Goal: Task Accomplishment & Management: Use online tool/utility

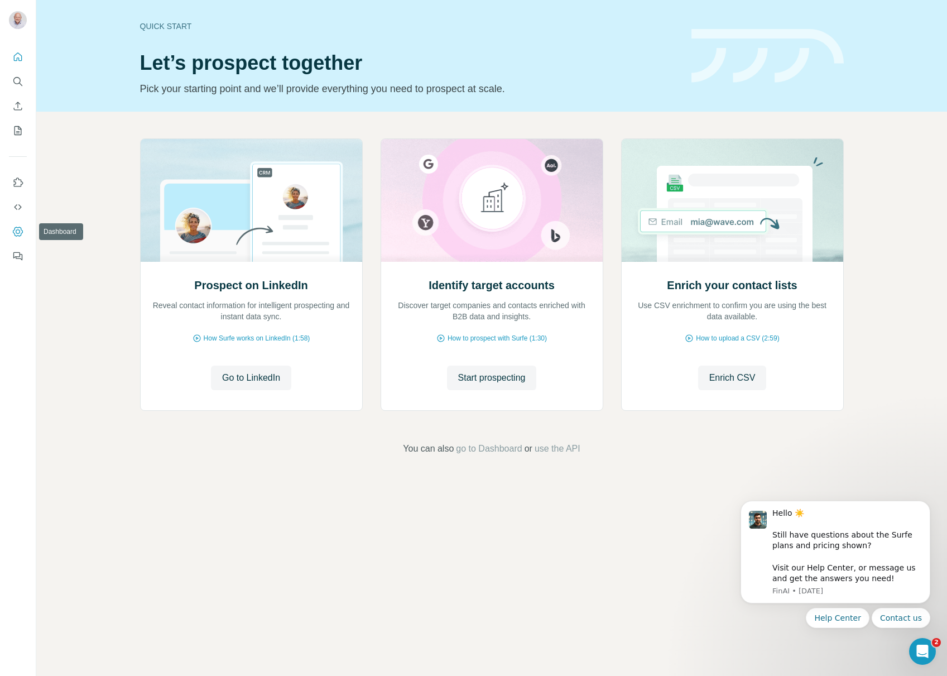
click at [23, 228] on button "Dashboard" at bounding box center [18, 232] width 18 height 20
click at [472, 376] on span "Start prospecting" at bounding box center [492, 377] width 68 height 13
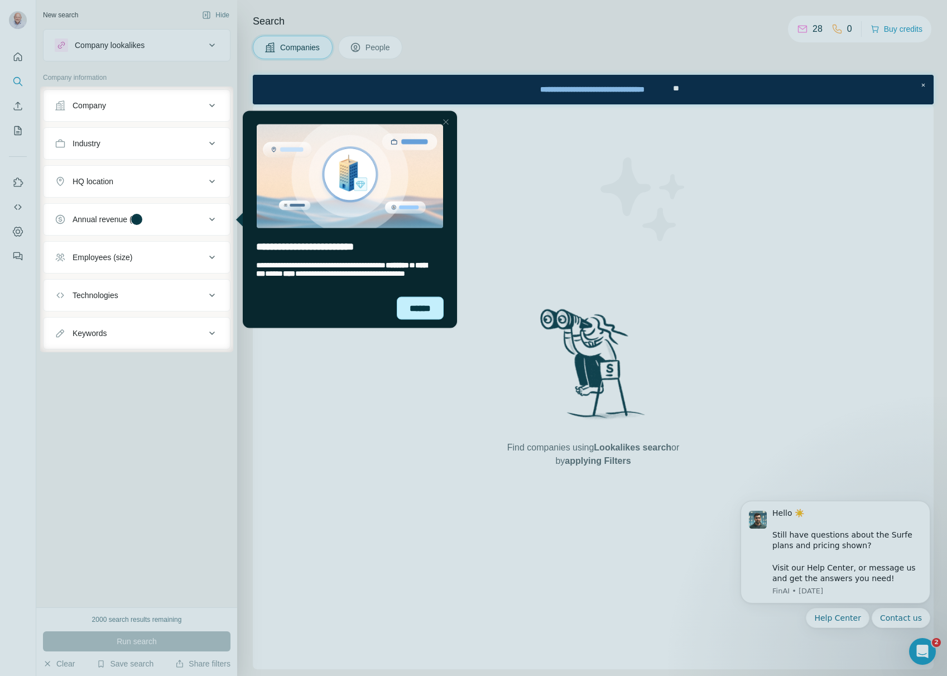
click at [420, 312] on div "******" at bounding box center [420, 307] width 47 height 23
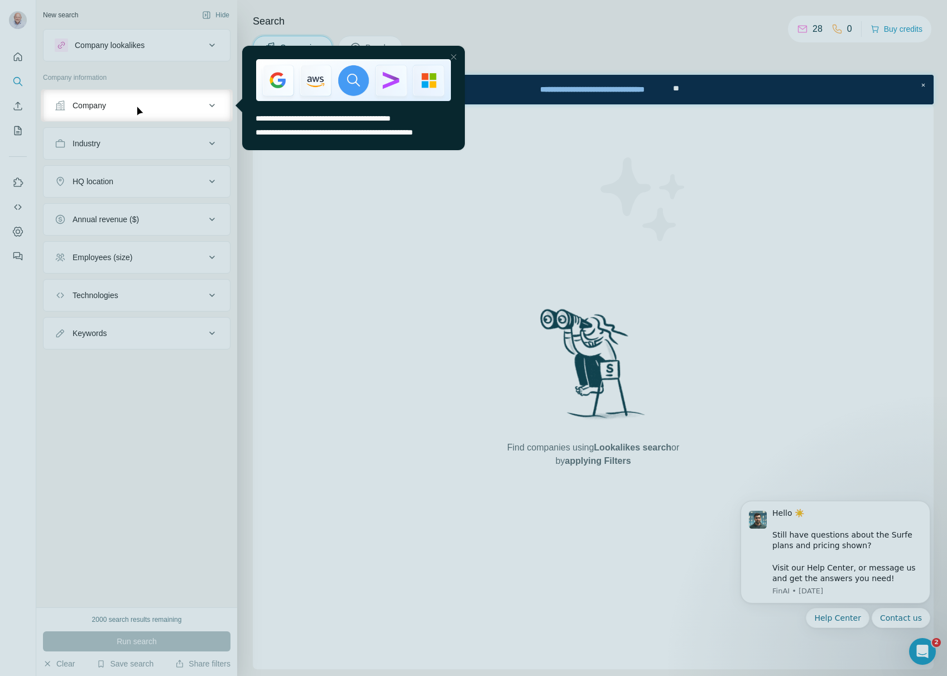
click at [360, 231] on div at bounding box center [473, 399] width 947 height 554
click at [330, 230] on div at bounding box center [473, 399] width 947 height 554
drag, startPoint x: 453, startPoint y: 55, endPoint x: 264, endPoint y: 44, distance: 189.1
click at [453, 55] on div "Close Step" at bounding box center [453, 56] width 13 height 13
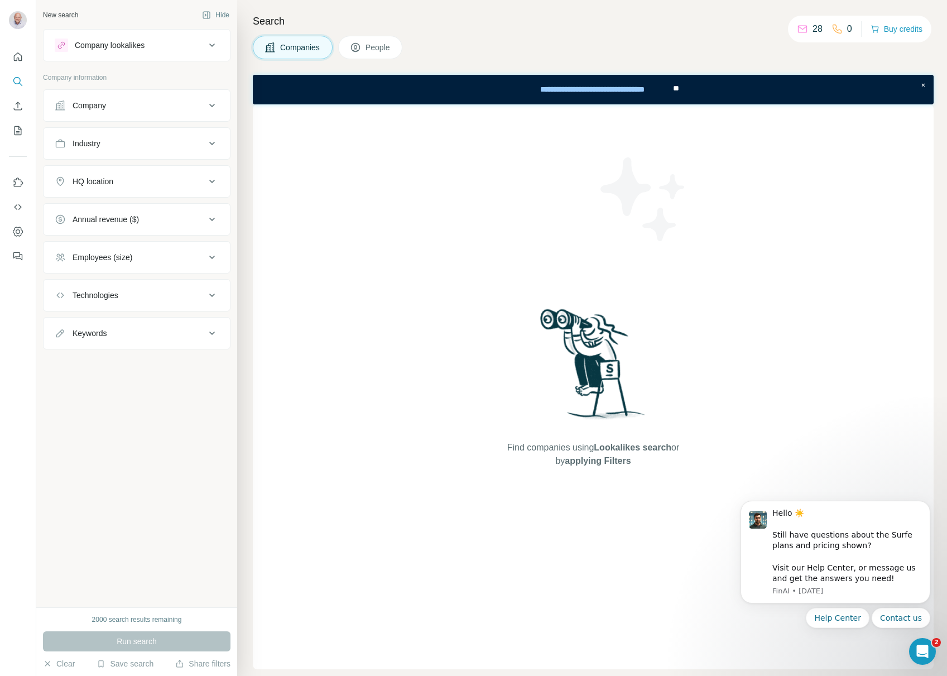
click at [109, 100] on div "Company" at bounding box center [130, 105] width 151 height 11
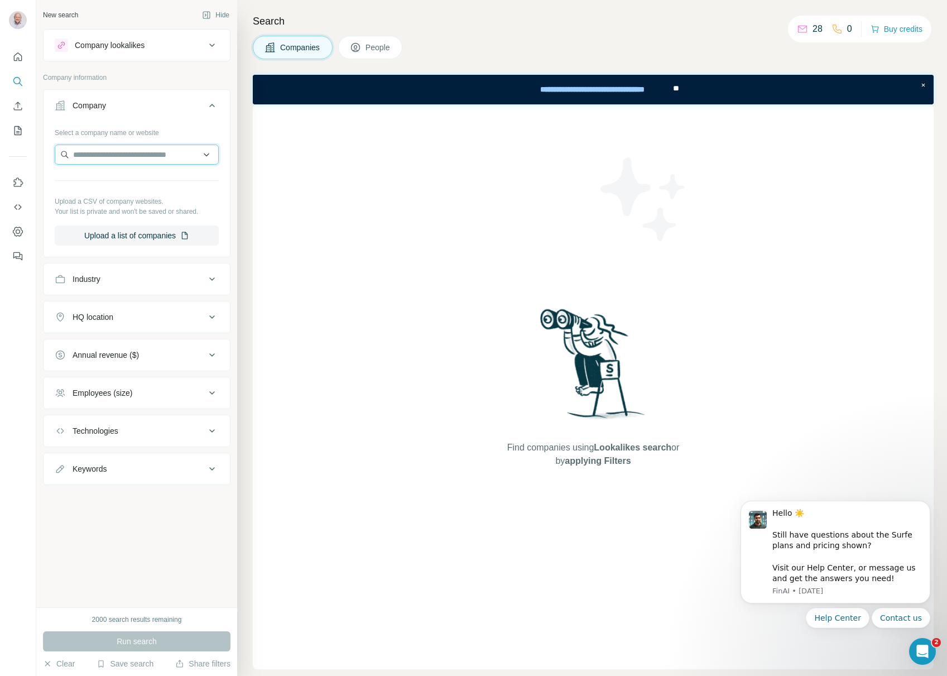
click at [110, 155] on input "text" at bounding box center [137, 155] width 164 height 20
type input "**********"
click at [115, 185] on p "[DOMAIN_NAME]" at bounding box center [114, 190] width 54 height 10
